Goal: Task Accomplishment & Management: Manage account settings

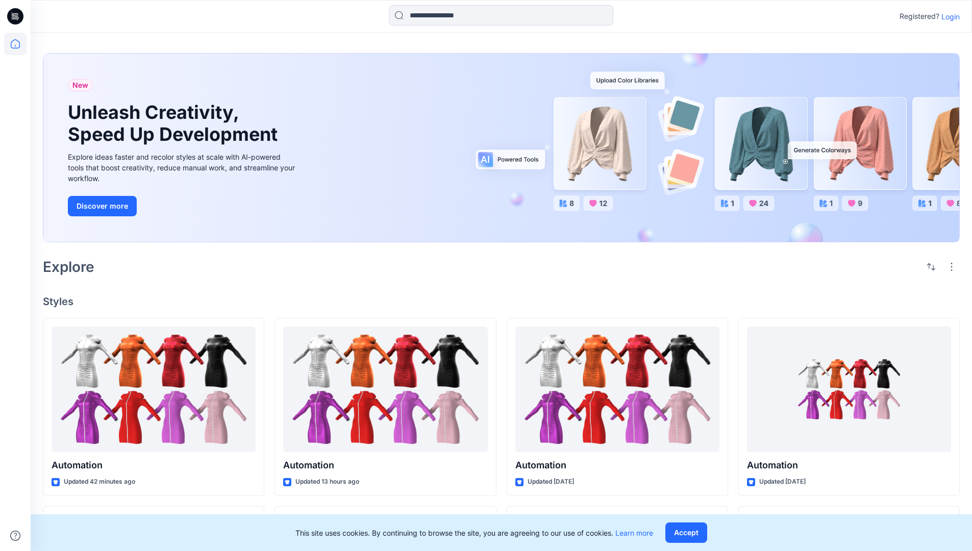
click at [948, 16] on p "Login" at bounding box center [950, 16] width 18 height 11
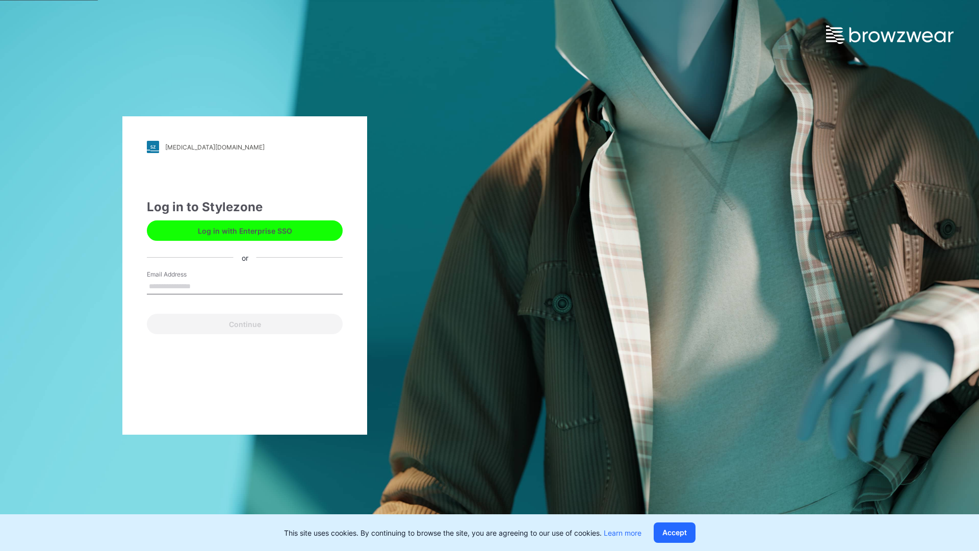
click at [201, 286] on input "Email Address" at bounding box center [245, 286] width 196 height 15
type input "**********"
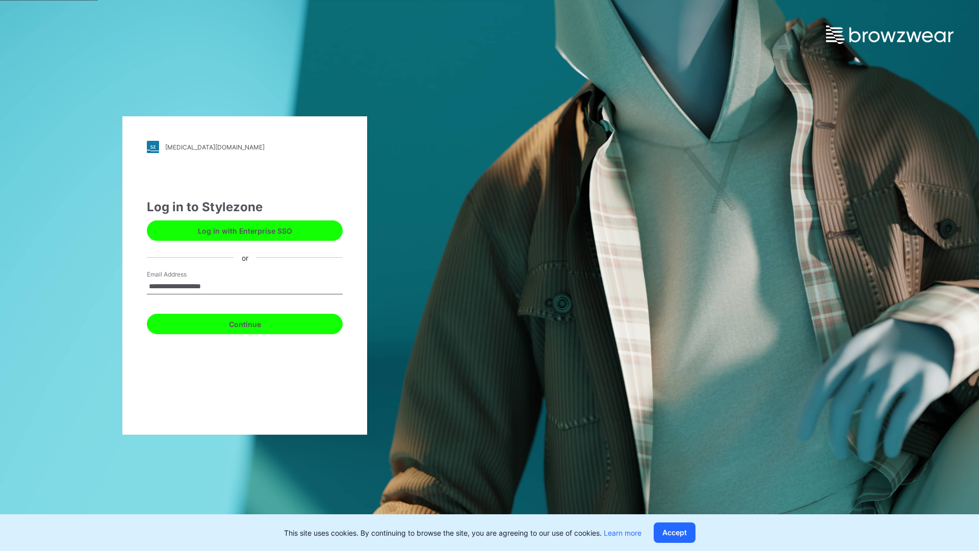
click at [256, 322] on button "Continue" at bounding box center [245, 324] width 196 height 20
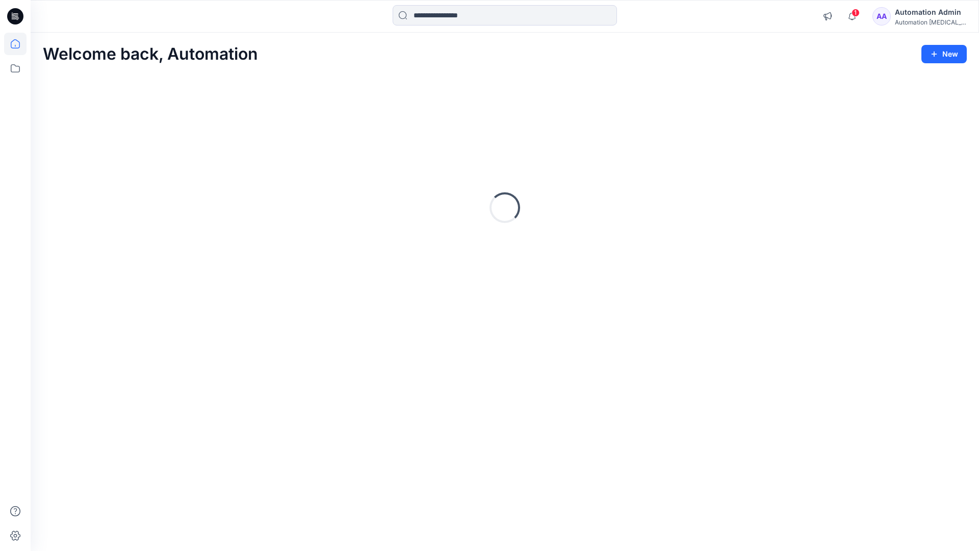
click at [19, 44] on icon at bounding box center [15, 43] width 9 height 9
click at [918, 11] on div "Automation Admin" at bounding box center [930, 12] width 71 height 12
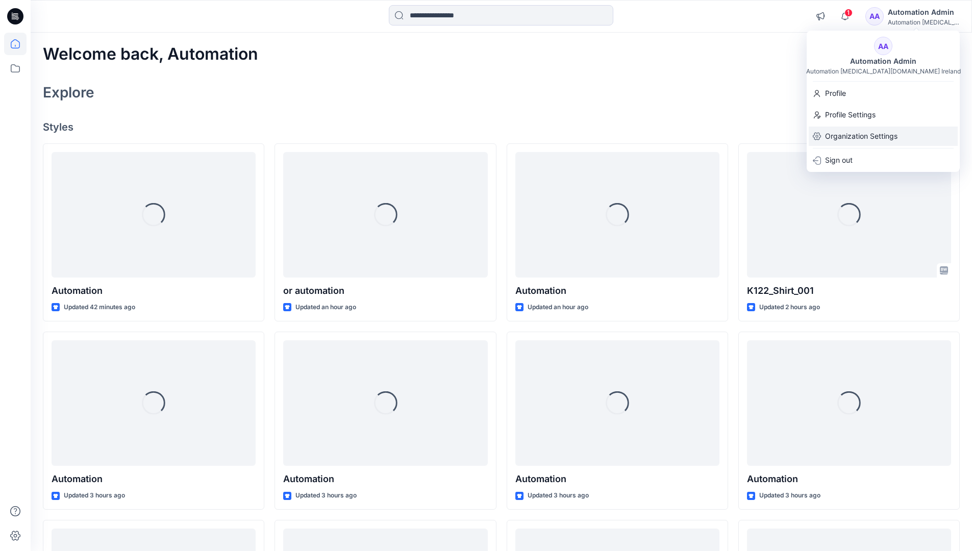
click at [870, 134] on p "Organization Settings" at bounding box center [861, 135] width 72 height 19
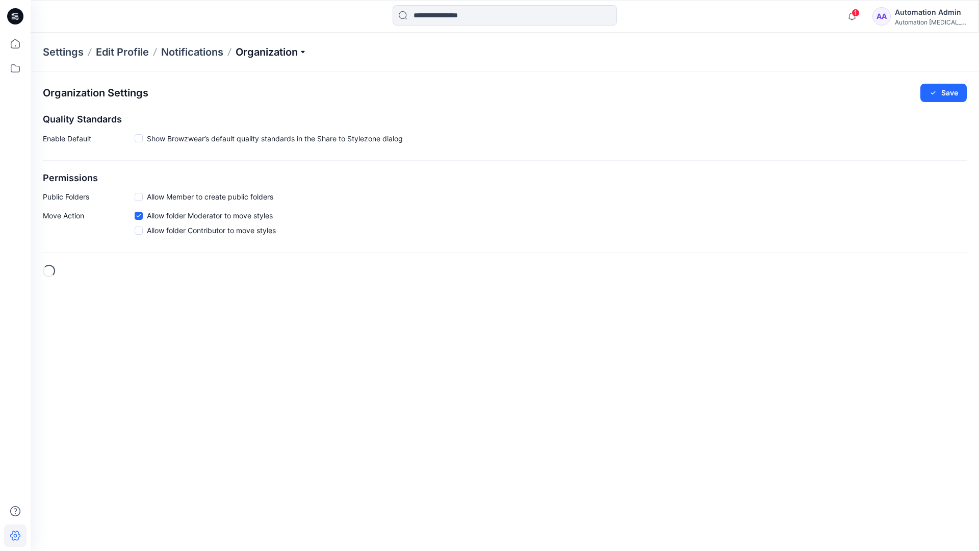
click at [273, 55] on p "Organization" at bounding box center [271, 52] width 71 height 14
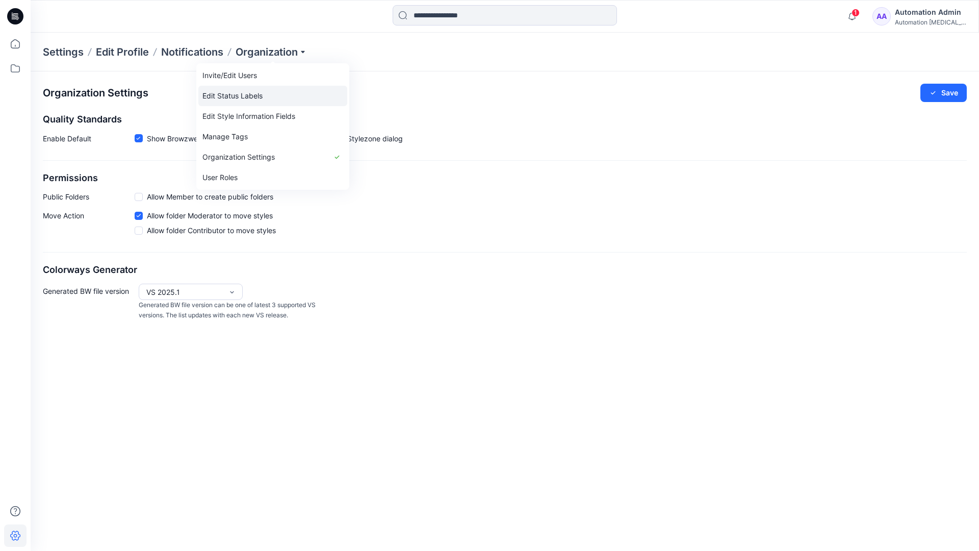
click at [229, 96] on link "Edit Status Labels" at bounding box center [272, 96] width 149 height 20
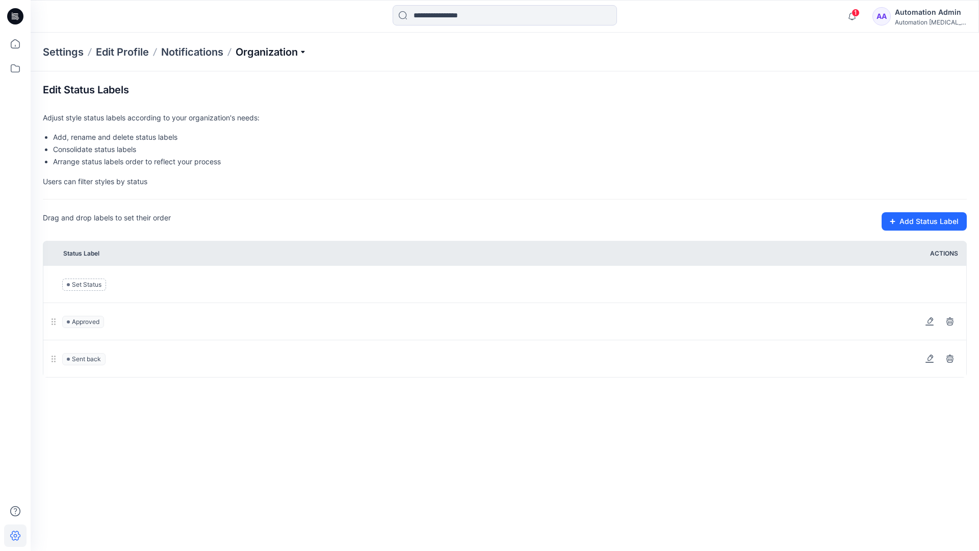
click at [271, 53] on p "Organization" at bounding box center [271, 52] width 71 height 14
click at [272, 48] on p "Organization" at bounding box center [271, 52] width 71 height 14
click at [451, 17] on input at bounding box center [505, 15] width 224 height 20
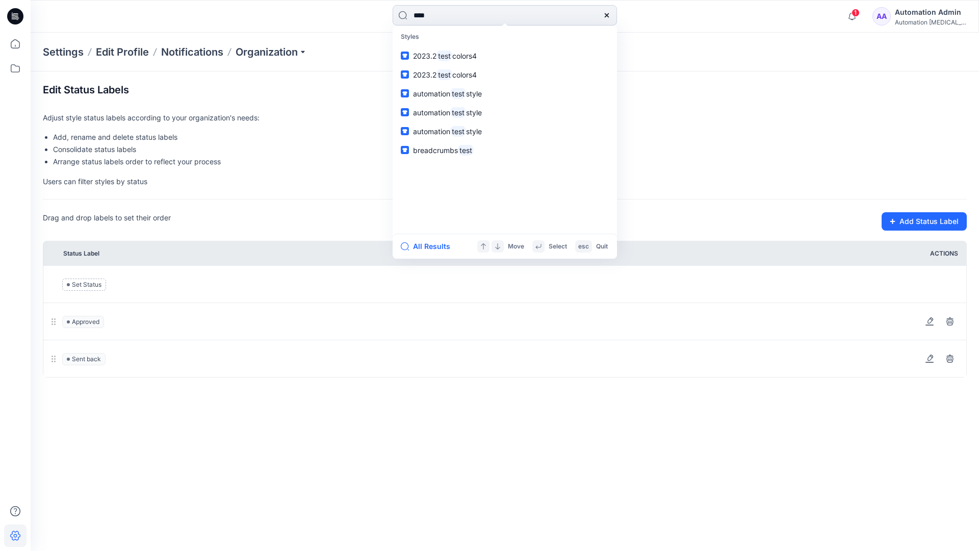
type input "****"
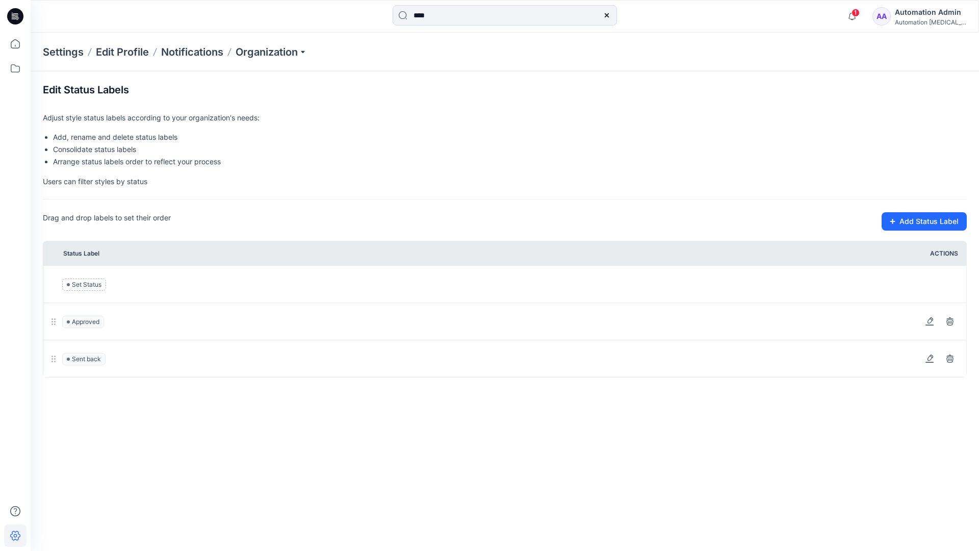
click at [606, 14] on icon at bounding box center [606, 15] width 4 height 4
